Goal: Use online tool/utility: Utilize a website feature to perform a specific function

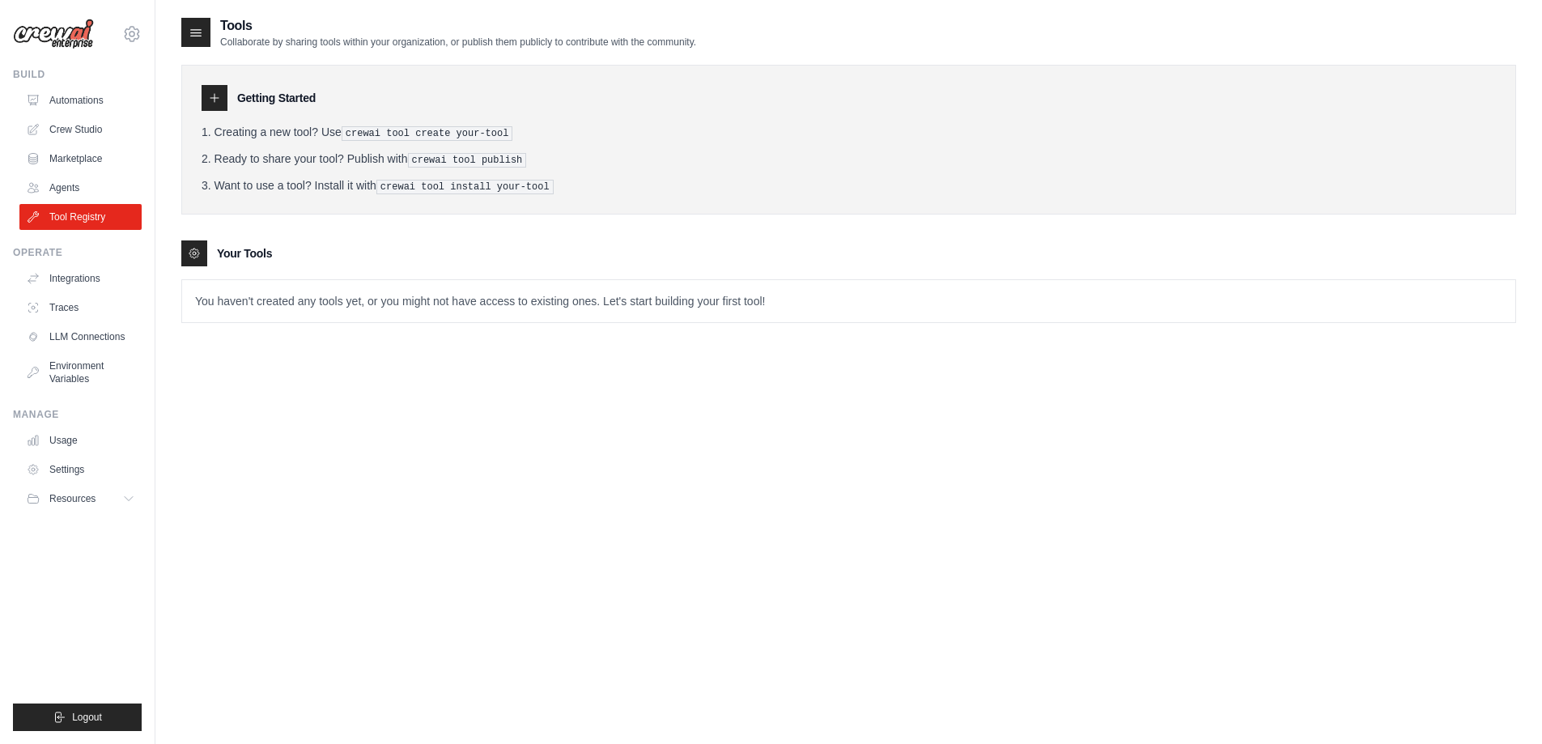
click at [418, 485] on div "Tools Collaborate by sharing tools within your organization, or publish them pu…" at bounding box center [848, 388] width 1335 height 744
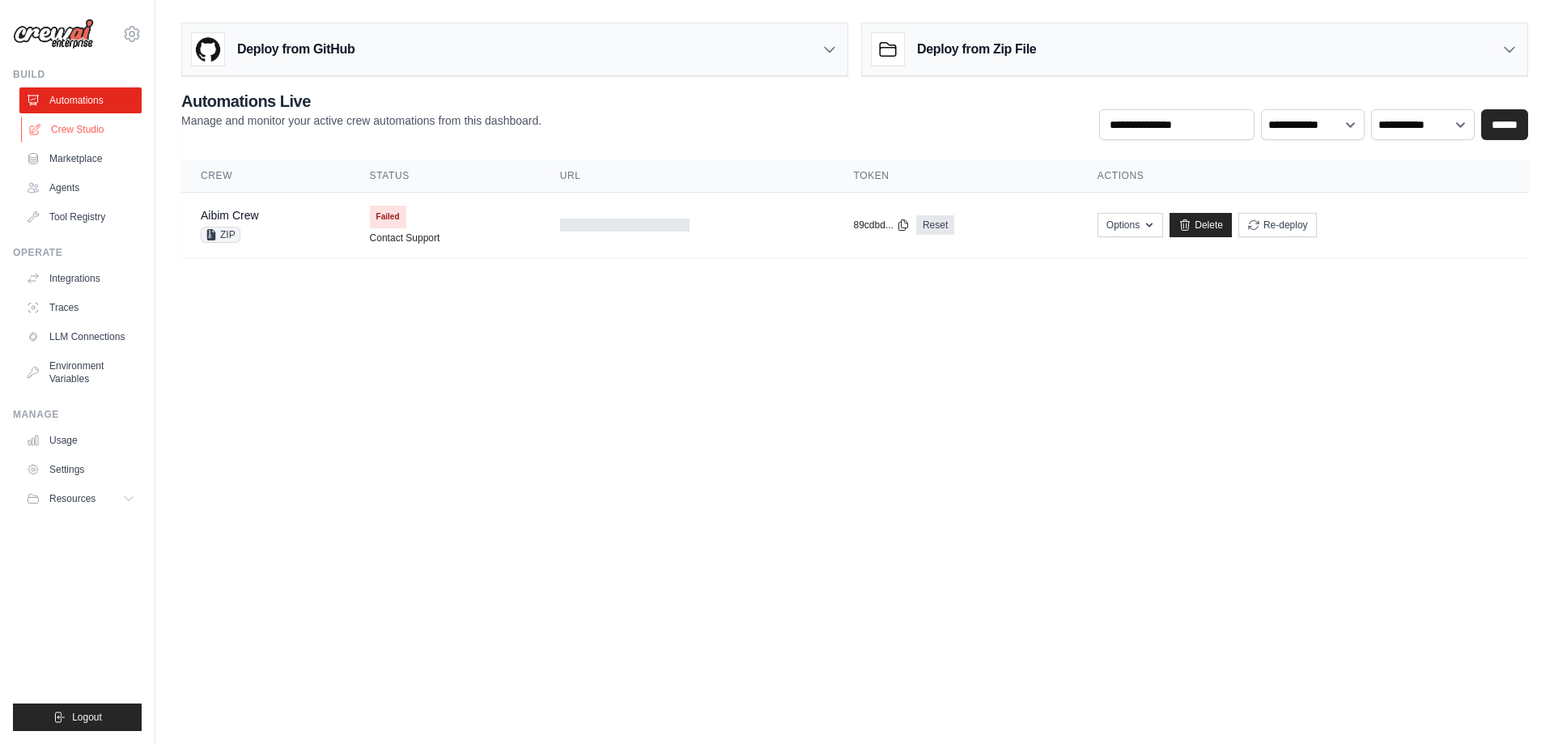
click at [109, 133] on link "Crew Studio" at bounding box center [82, 130] width 122 height 26
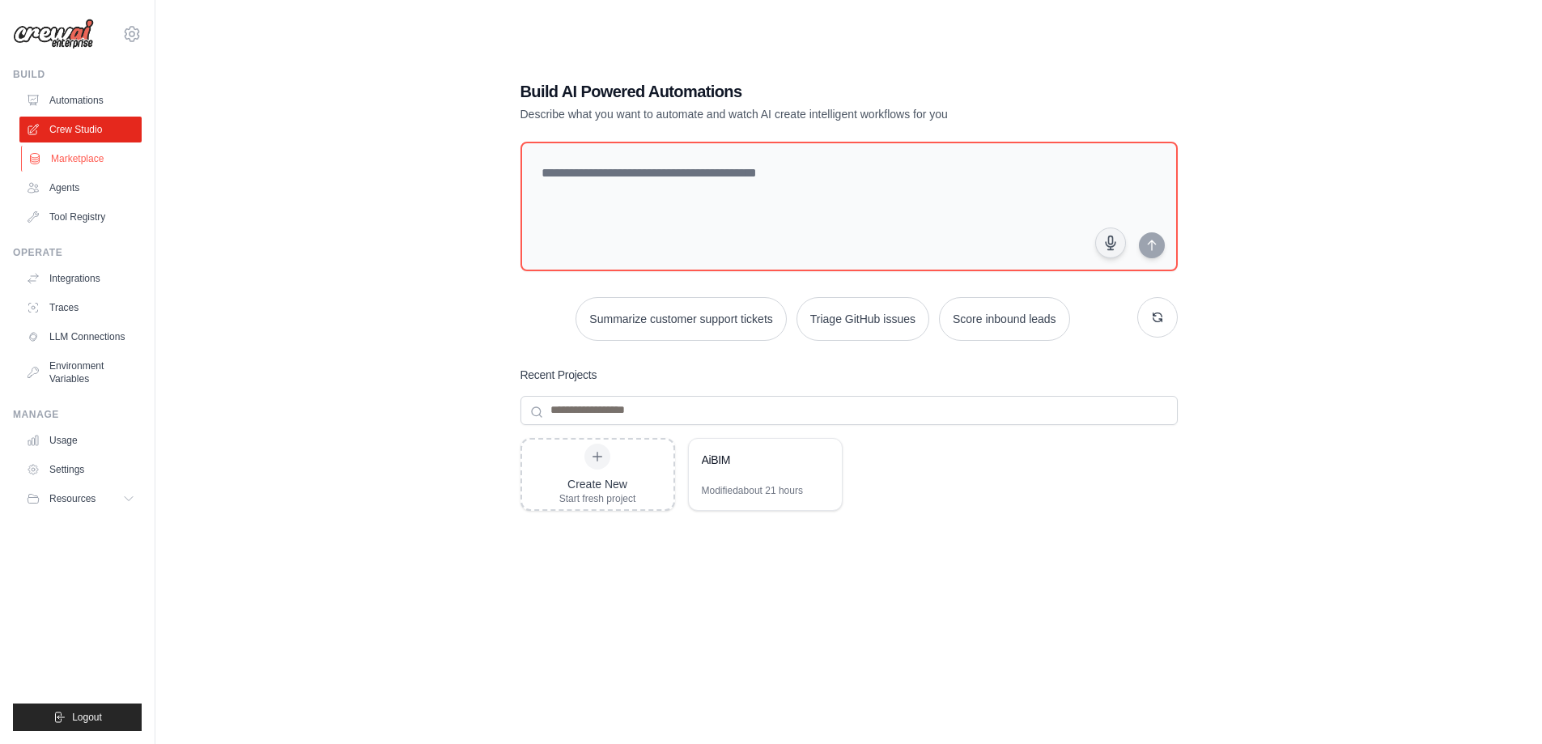
click at [97, 166] on link "Marketplace" at bounding box center [82, 159] width 122 height 26
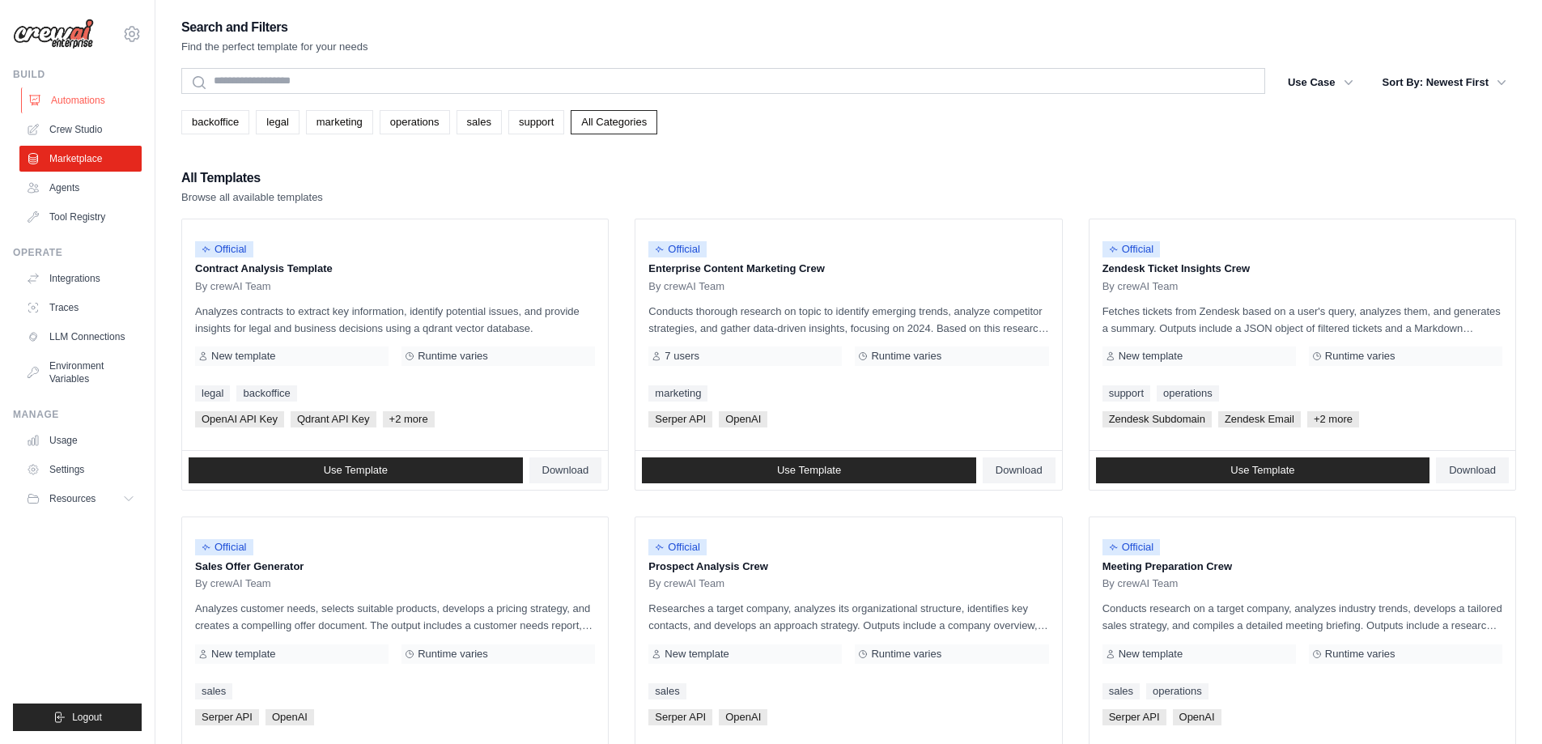
click at [98, 105] on link "Automations" at bounding box center [82, 100] width 122 height 26
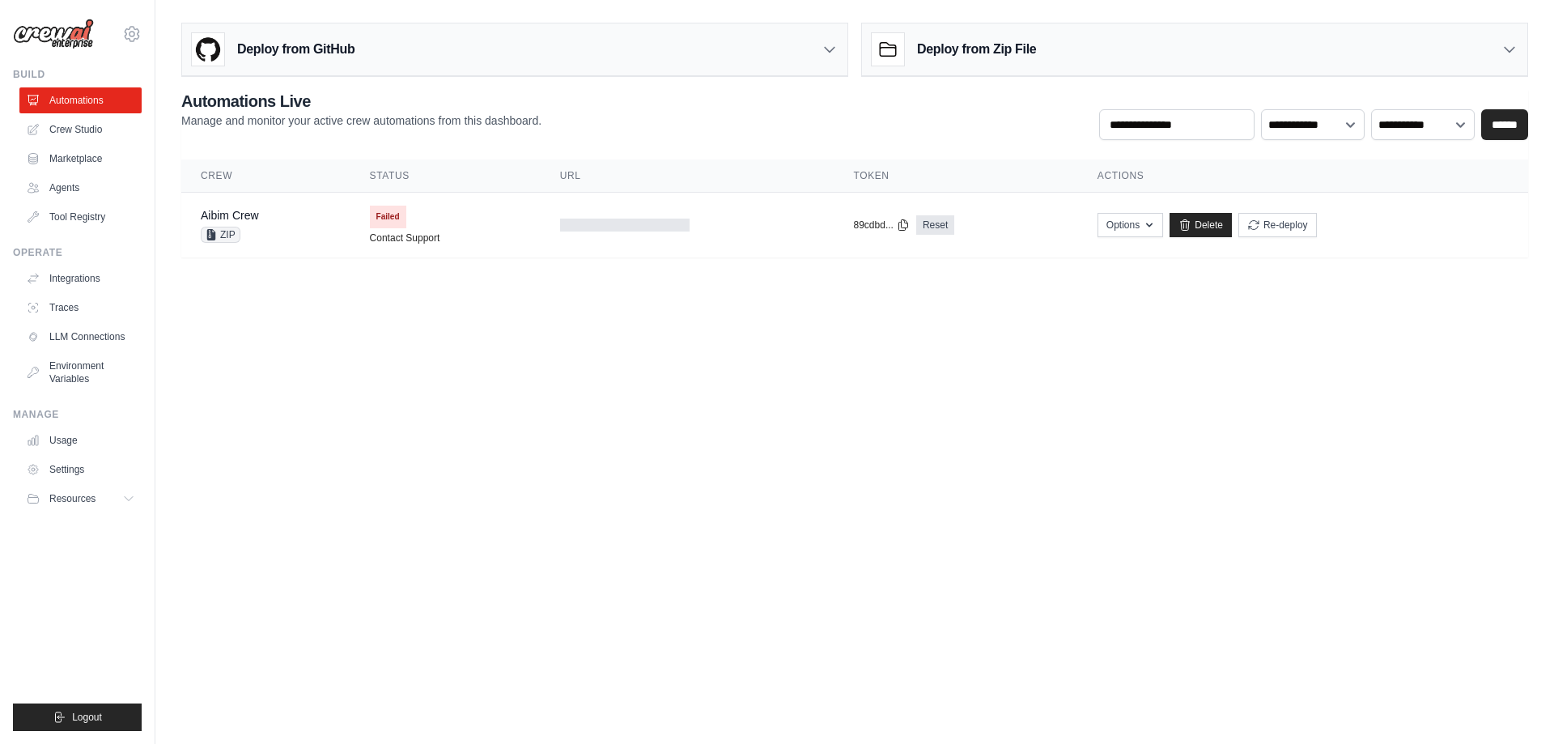
click at [482, 62] on div "Deploy from GitHub" at bounding box center [514, 49] width 665 height 53
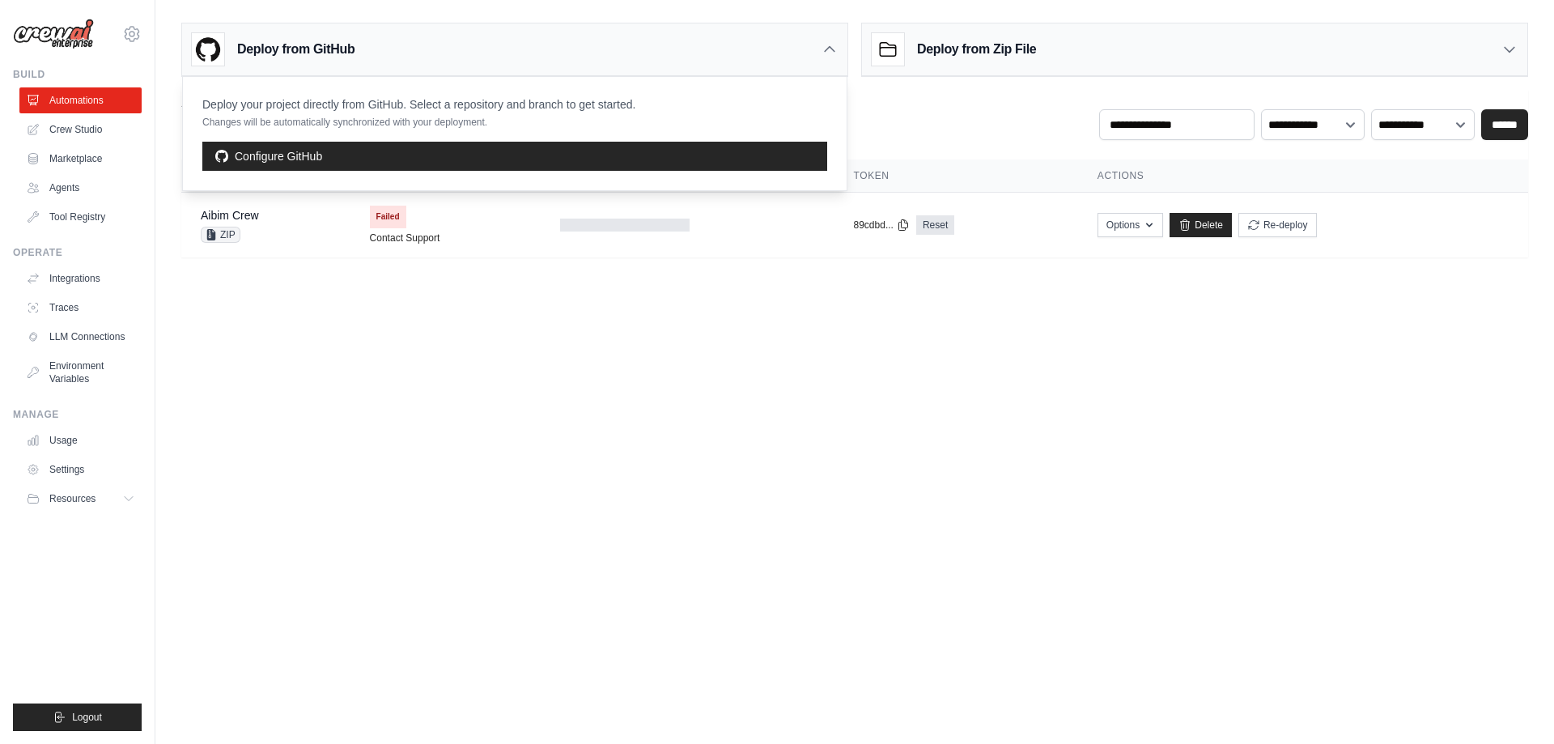
click at [482, 62] on div "Deploy from GitHub" at bounding box center [514, 49] width 665 height 53
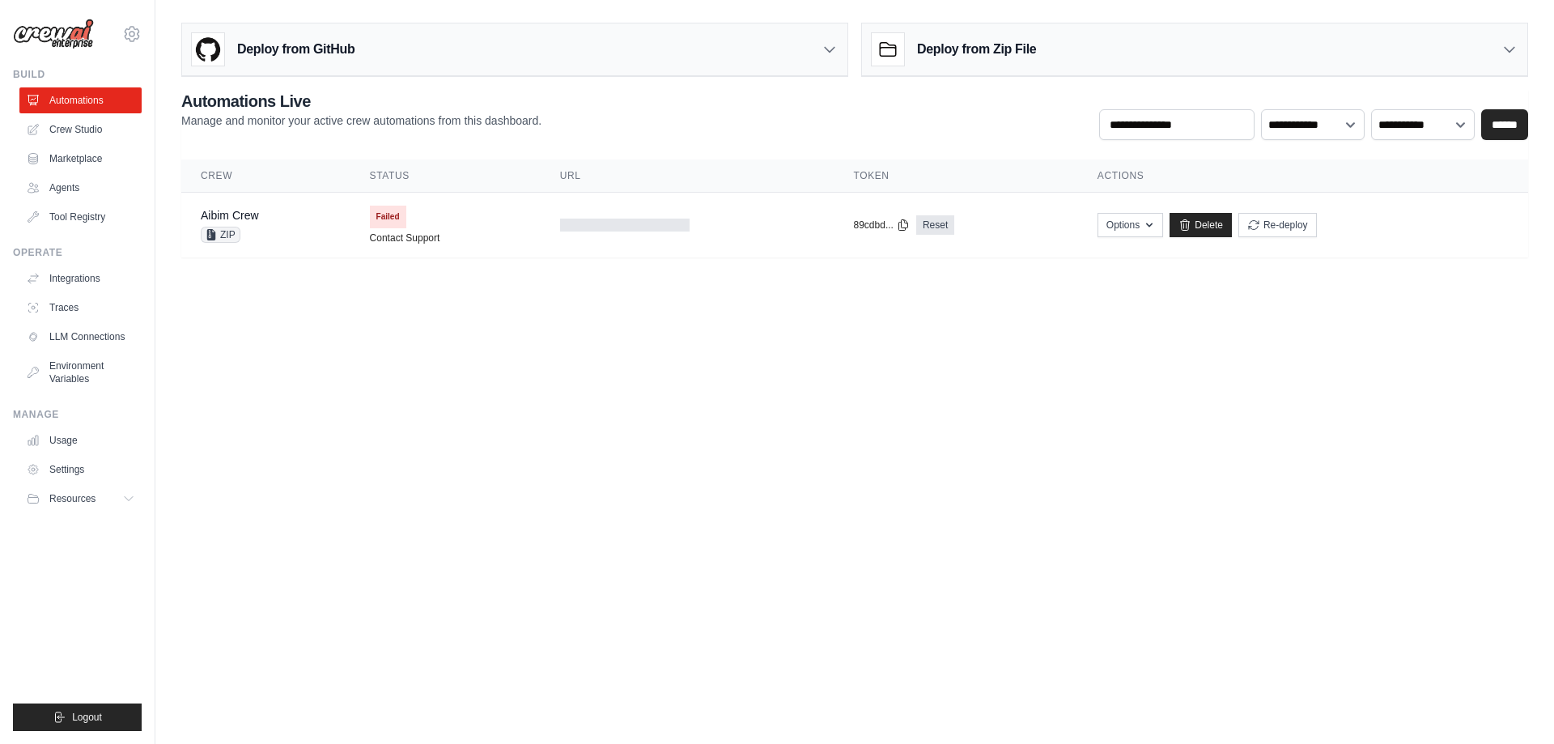
click at [1039, 55] on div "Deploy from Zip File" at bounding box center [1194, 49] width 665 height 53
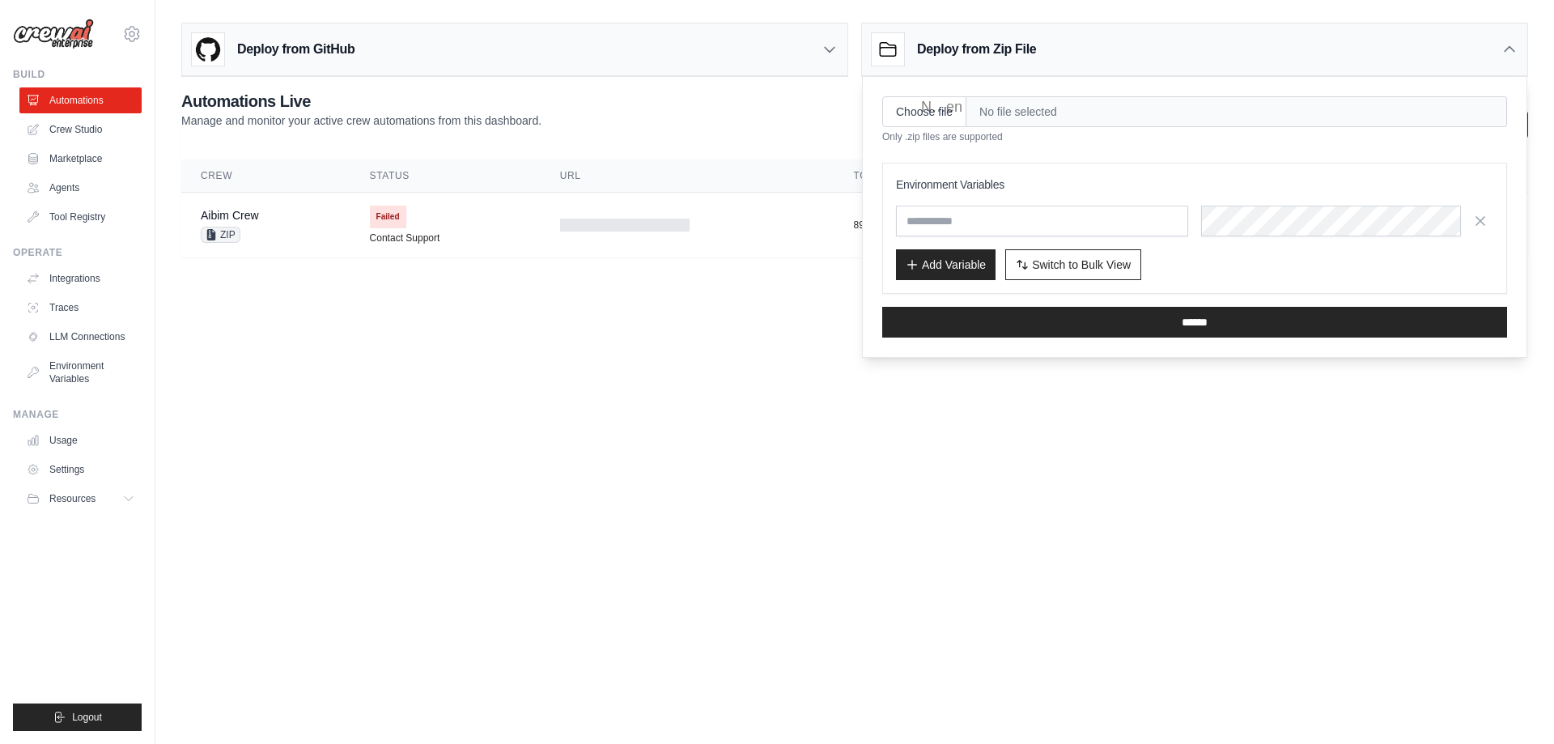
click at [1039, 55] on div "Deploy from Zip File" at bounding box center [1194, 49] width 665 height 53
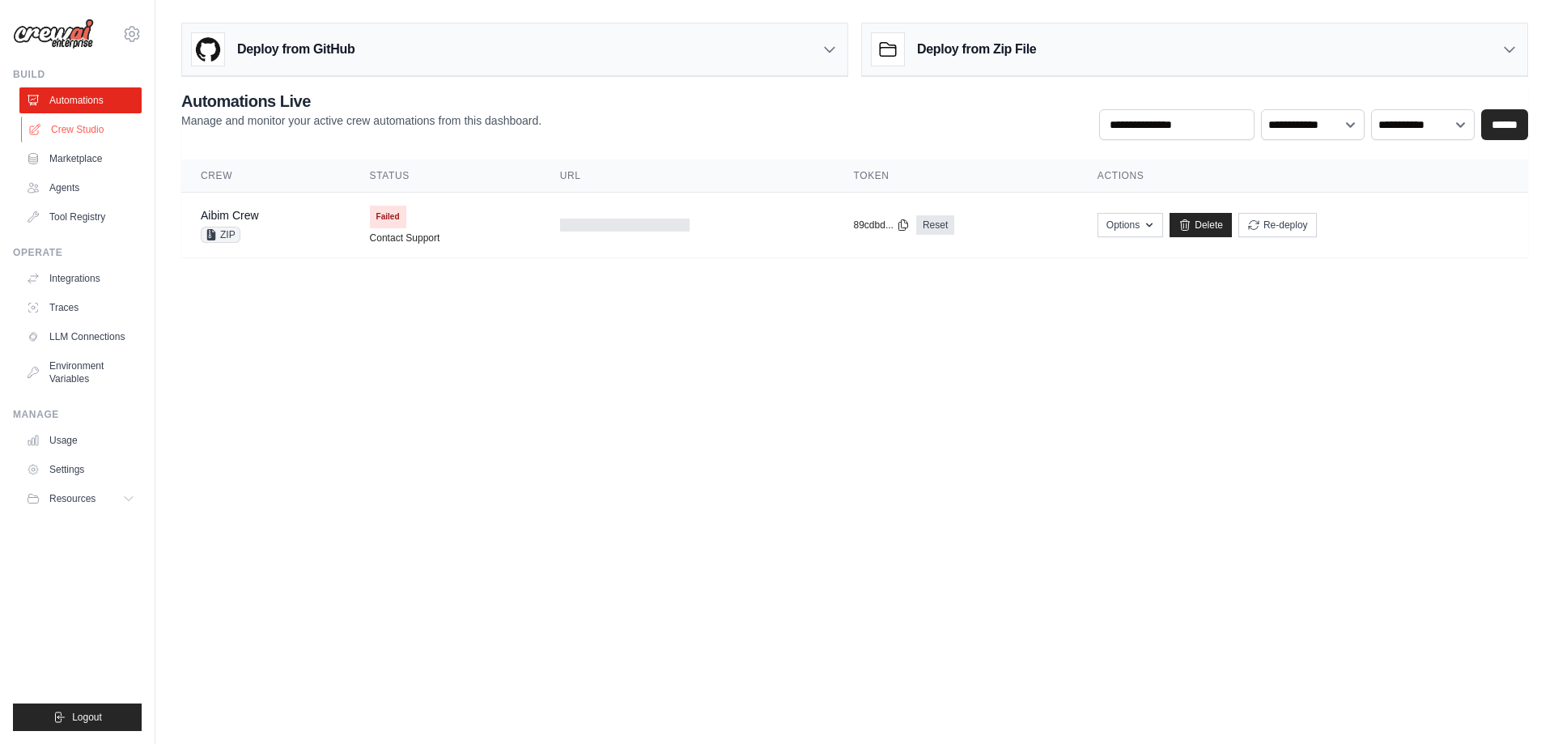
click at [103, 132] on link "Crew Studio" at bounding box center [82, 130] width 122 height 26
